Goal: Task Accomplishment & Management: Use online tool/utility

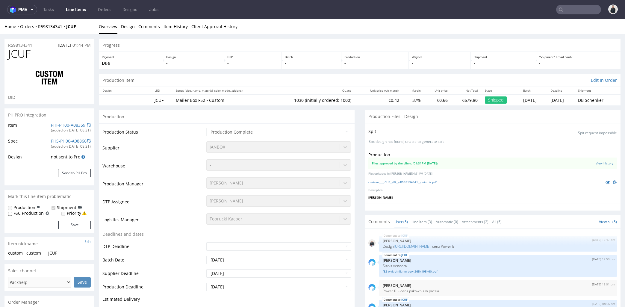
select select "in_progress"
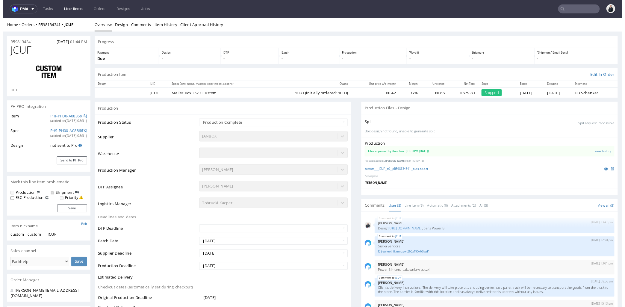
scroll to position [7, 0]
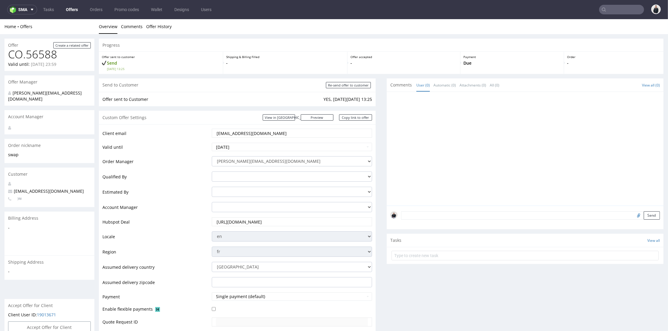
click at [608, 11] on input "text" at bounding box center [621, 10] width 45 height 10
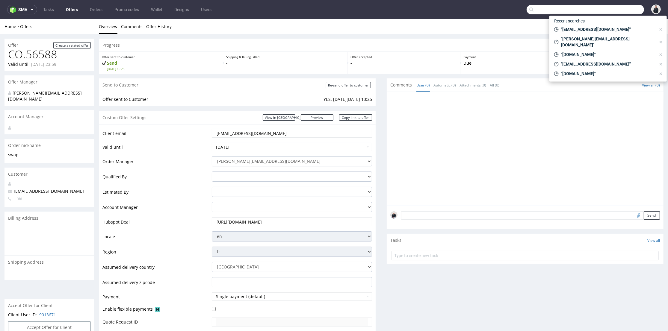
paste input "invasions.fr"
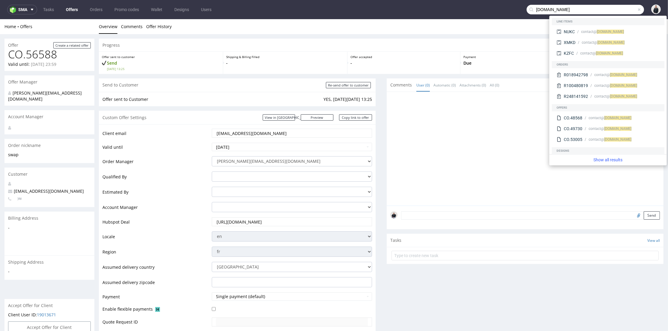
type input "invasions.fr"
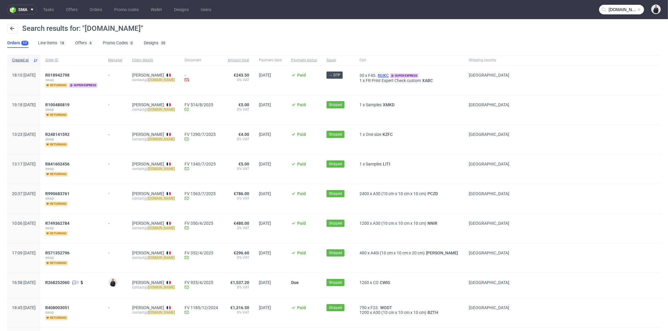
click at [386, 73] on span "NUKC" at bounding box center [383, 75] width 13 height 5
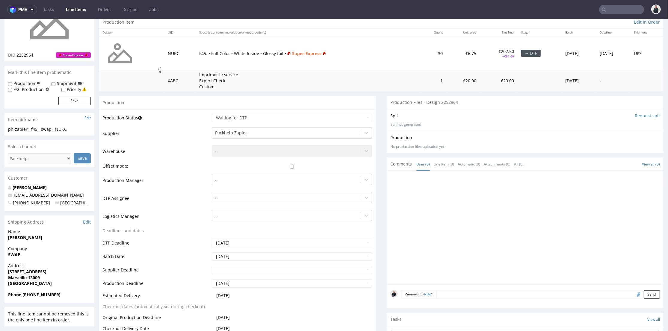
scroll to position [100, 0]
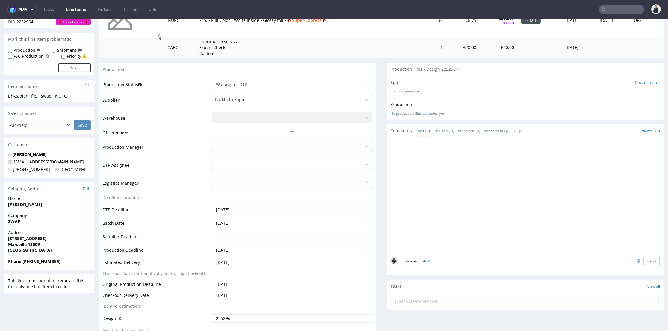
click at [634, 260] on input "file" at bounding box center [638, 261] width 8 height 8
type input "C:\fakepath\box V3 print.pdf"
click at [644, 262] on button "Send" at bounding box center [652, 261] width 16 height 8
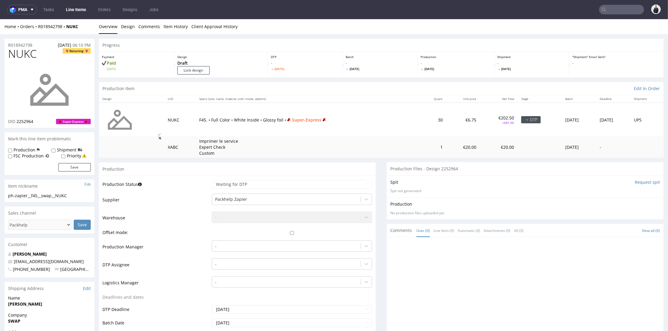
scroll to position [67, 0]
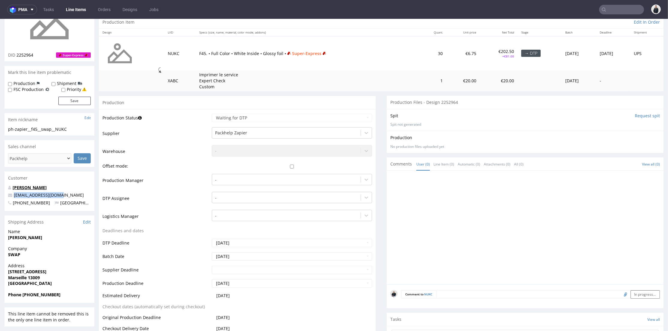
drag, startPoint x: 34, startPoint y: 195, endPoint x: 13, endPoint y: 189, distance: 21.8
click at [11, 194] on p "contact@invasions.fr" at bounding box center [49, 195] width 83 height 6
copy span "contact@invasions.fr"
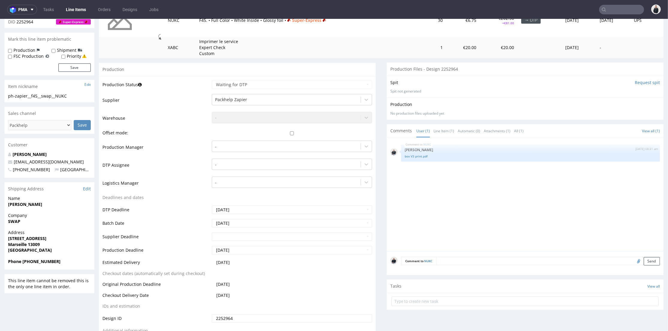
scroll to position [0, 0]
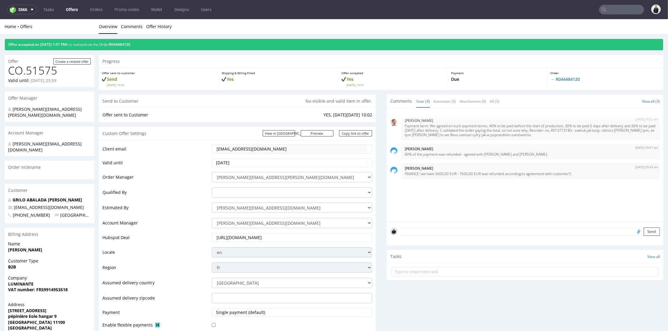
click at [206, 147] on tr "Client email [EMAIL_ADDRESS][DOMAIN_NAME]" at bounding box center [237, 151] width 270 height 14
click at [148, 30] on link "Offer History" at bounding box center [158, 26] width 25 height 15
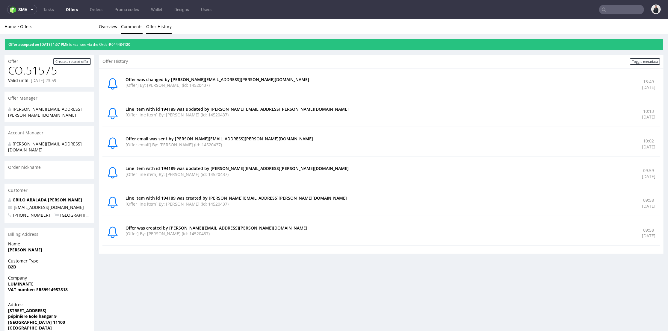
click at [140, 34] on link "Comments" at bounding box center [132, 26] width 22 height 15
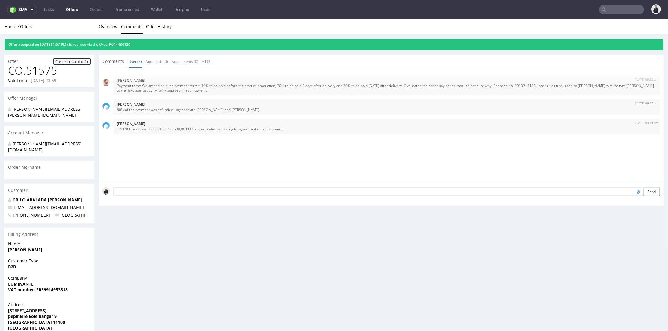
click at [159, 35] on div "Offer accepted on [DATE] 1:57 PM It is realised via the Order R044484120" at bounding box center [334, 42] width 668 height 16
click at [162, 28] on link "Offer History" at bounding box center [158, 26] width 25 height 15
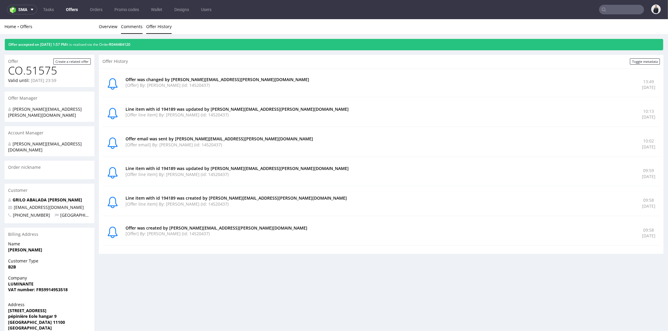
click at [131, 27] on link "Comments" at bounding box center [132, 26] width 22 height 15
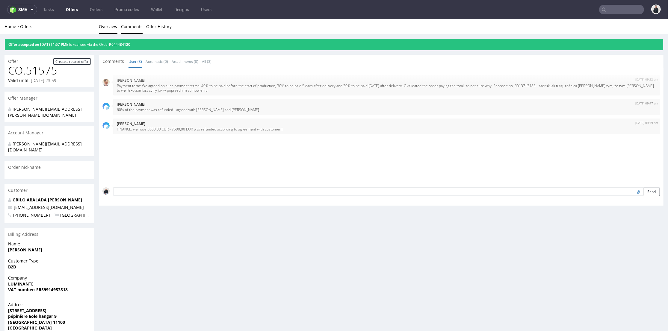
click at [110, 27] on link "Overview" at bounding box center [108, 26] width 19 height 15
